Goal: Information Seeking & Learning: Understand process/instructions

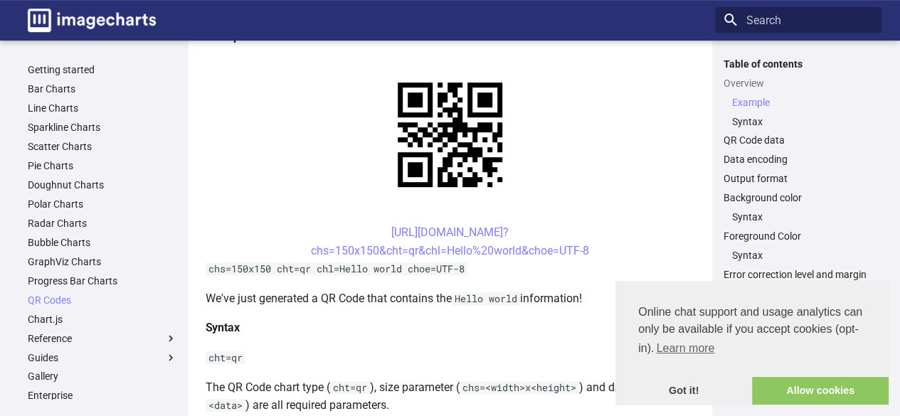
scroll to position [365, 0]
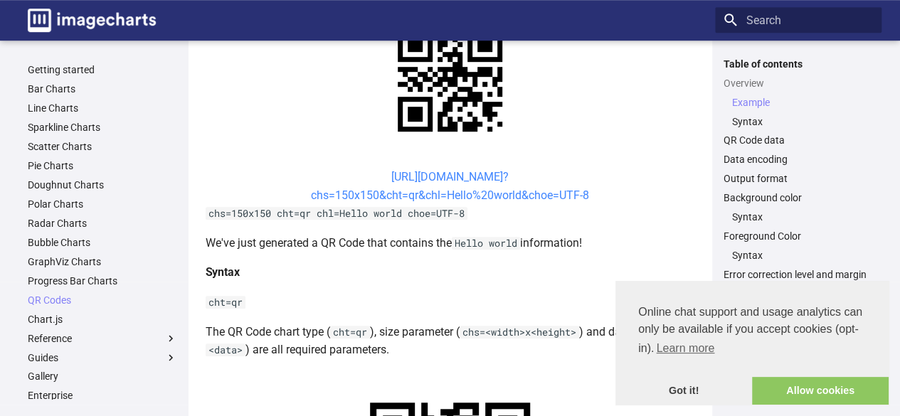
click at [397, 180] on link "https://image-charts.com/chart? chs=150x150&cht=qr&chl=Hello%20world&choe=UTF-8" at bounding box center [450, 186] width 278 height 32
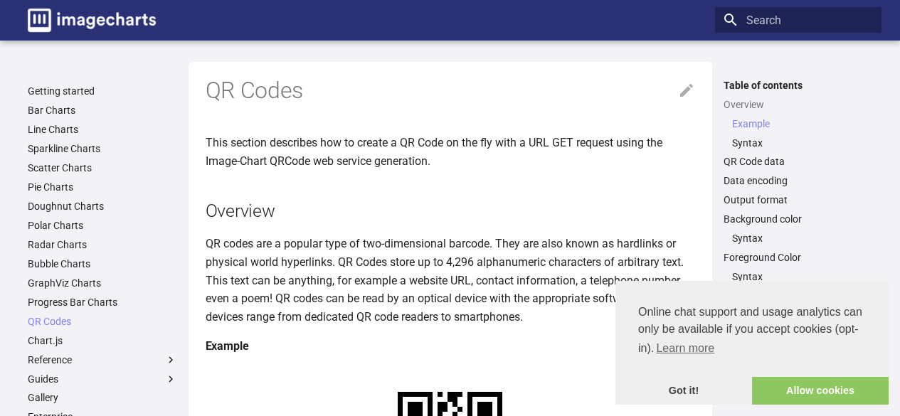
scroll to position [365, 0]
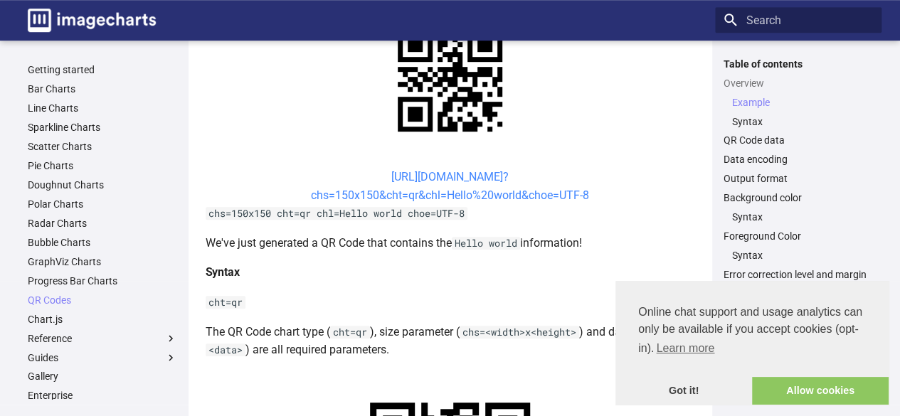
click at [372, 175] on link "[URL][DOMAIN_NAME]? chs=150x150&cht=qr&chl=Hello%20world&choe=UTF-8" at bounding box center [450, 186] width 278 height 32
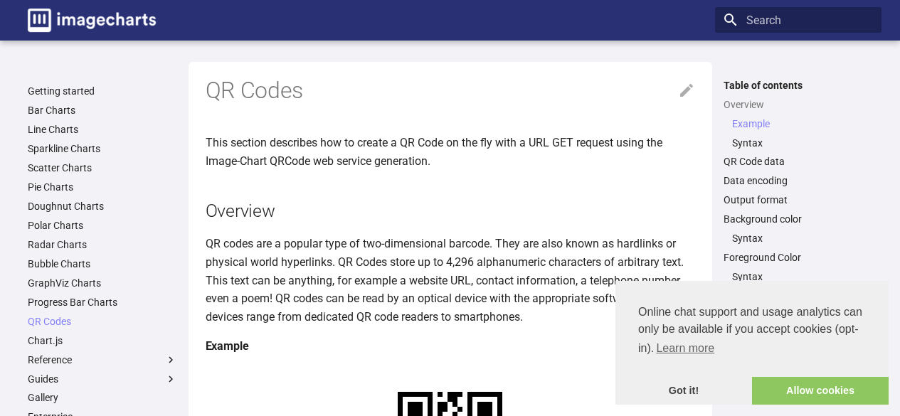
scroll to position [365, 0]
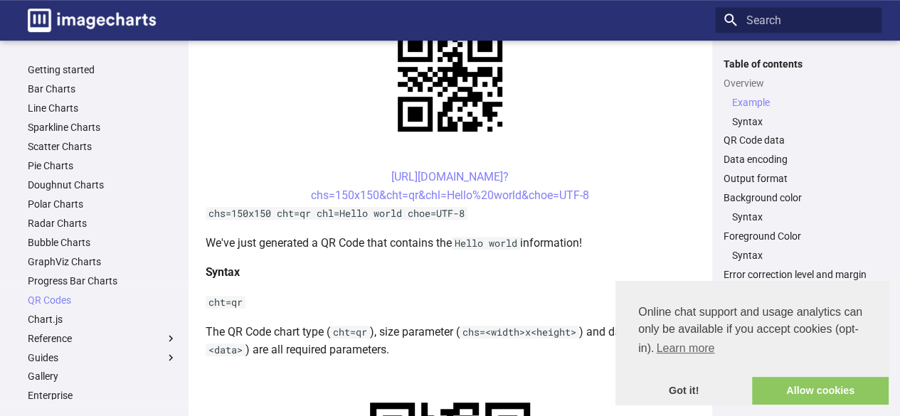
click at [590, 194] on center "https://image-charts.com/chart? chs=150x150&cht=qr&chl=Hello%20world&choe=UTF-8" at bounding box center [451, 186] width 490 height 36
click at [670, 238] on p "We've just generated a QR Code that contains the Hello world information!" at bounding box center [451, 243] width 490 height 19
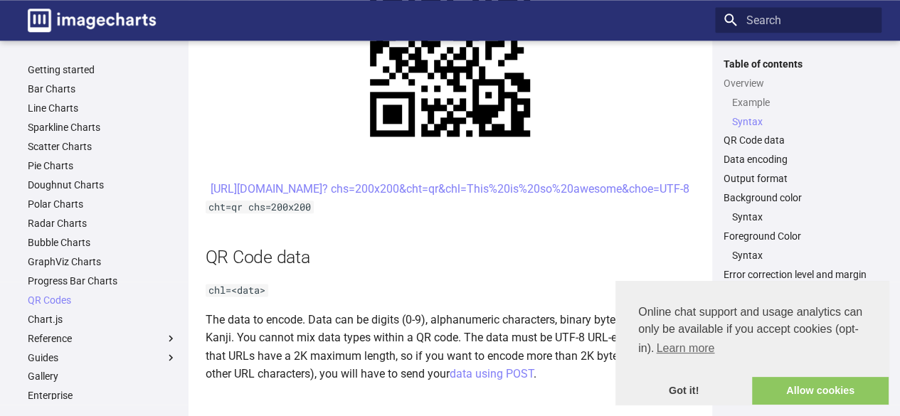
scroll to position [798, 0]
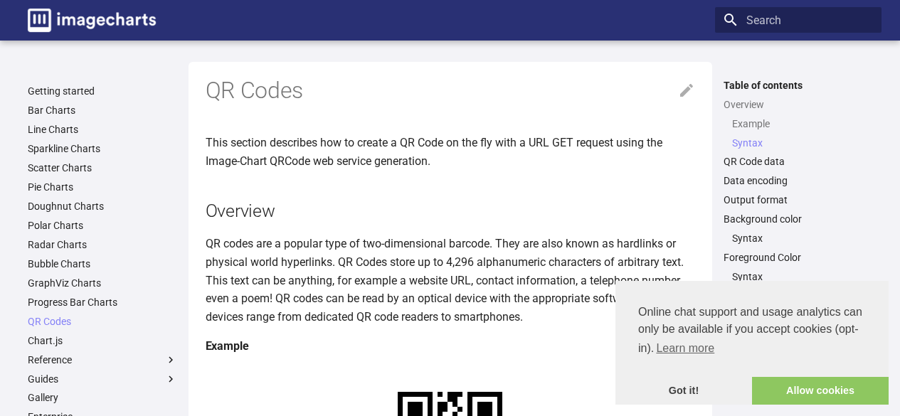
scroll to position [798, 0]
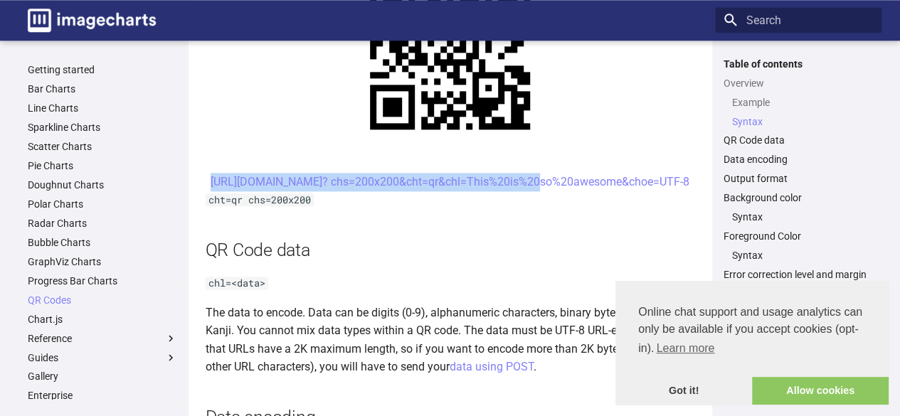
drag, startPoint x: 363, startPoint y: 176, endPoint x: 406, endPoint y: 206, distance: 52.1
click at [406, 191] on center "[URL][DOMAIN_NAME]? chs=200x200&cht=qr&chl=This%20is%20so%20awesome&choe=UTF-8" at bounding box center [451, 182] width 490 height 19
copy link "https://image-charts.com/chart? chs=200x200&cht=qr&chl="
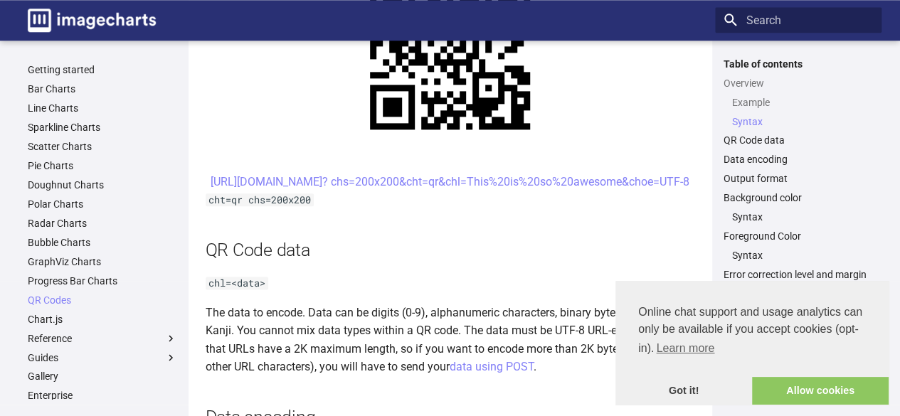
scroll to position [798, 0]
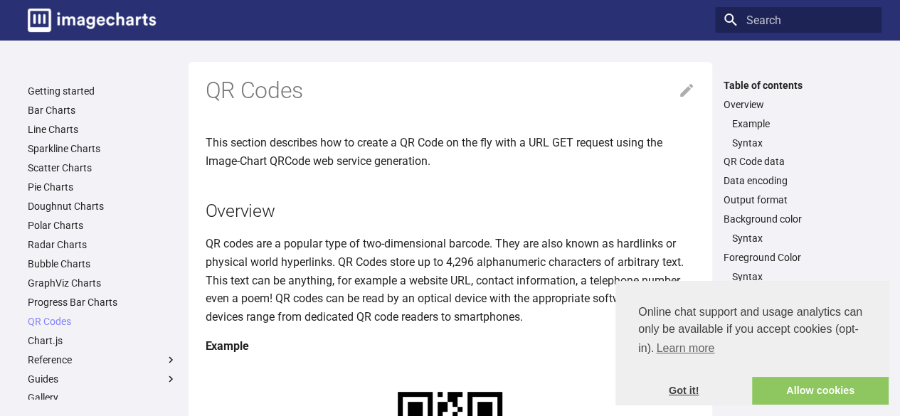
click at [685, 393] on link "Got it!" at bounding box center [684, 391] width 137 height 28
